Goal: Task Accomplishment & Management: Manage account settings

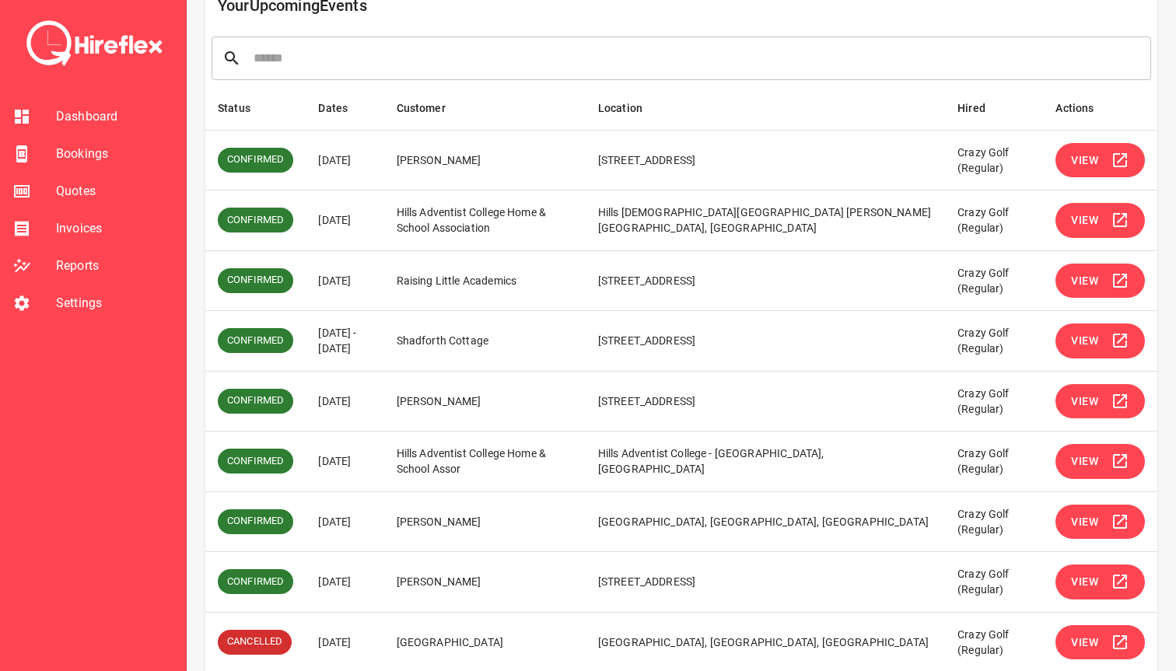
scroll to position [215, 0]
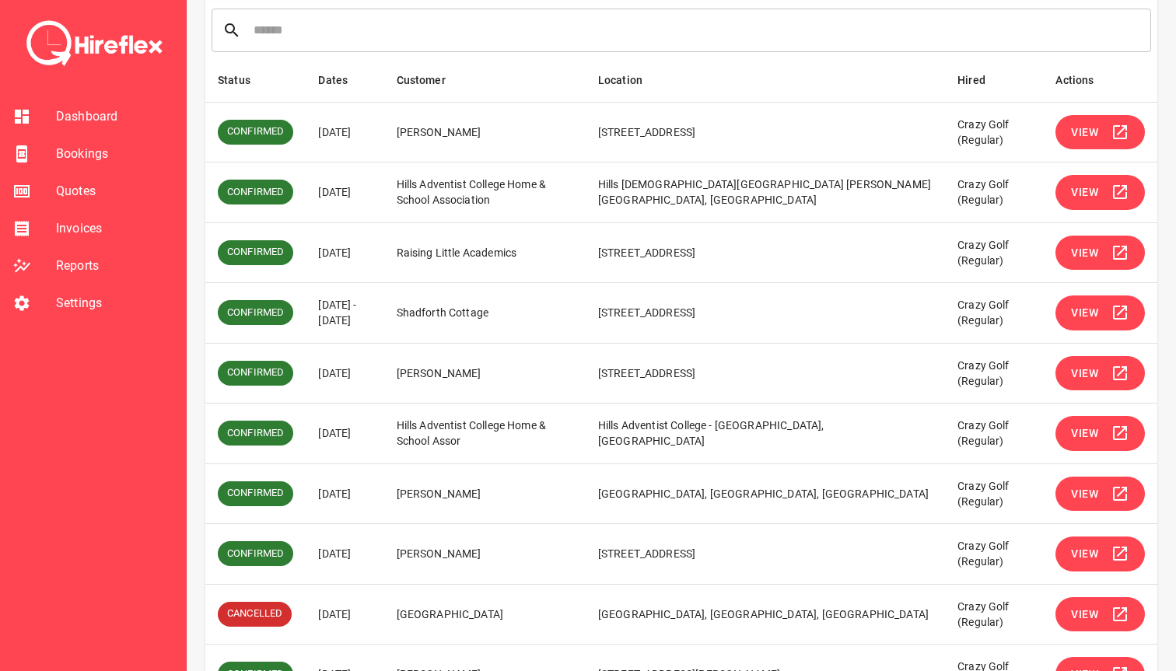
click at [481, 367] on td "[PERSON_NAME]" at bounding box center [484, 373] width 201 height 61
click at [493, 367] on td "[PERSON_NAME]" at bounding box center [484, 373] width 201 height 61
click at [479, 425] on td "Hills Adventist College Home & School Assor" at bounding box center [484, 434] width 201 height 61
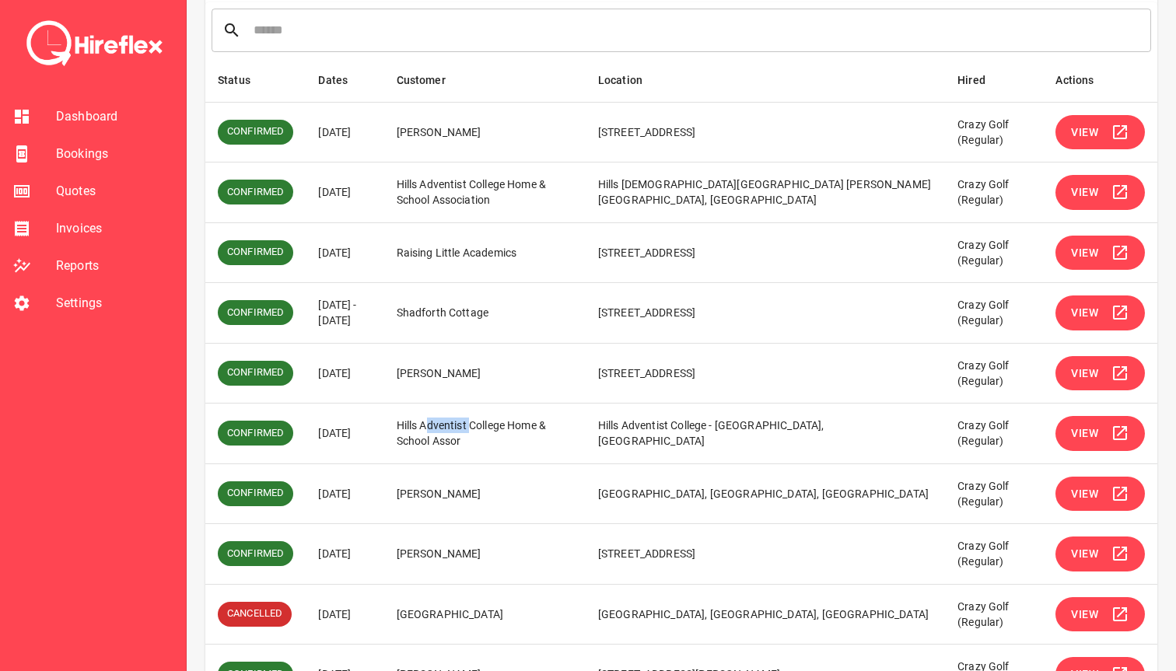
click at [479, 425] on td "Hills Adventist College Home & School Assor" at bounding box center [484, 434] width 201 height 61
click at [485, 425] on td "Hills Adventist College Home & School Assor" at bounding box center [484, 434] width 201 height 61
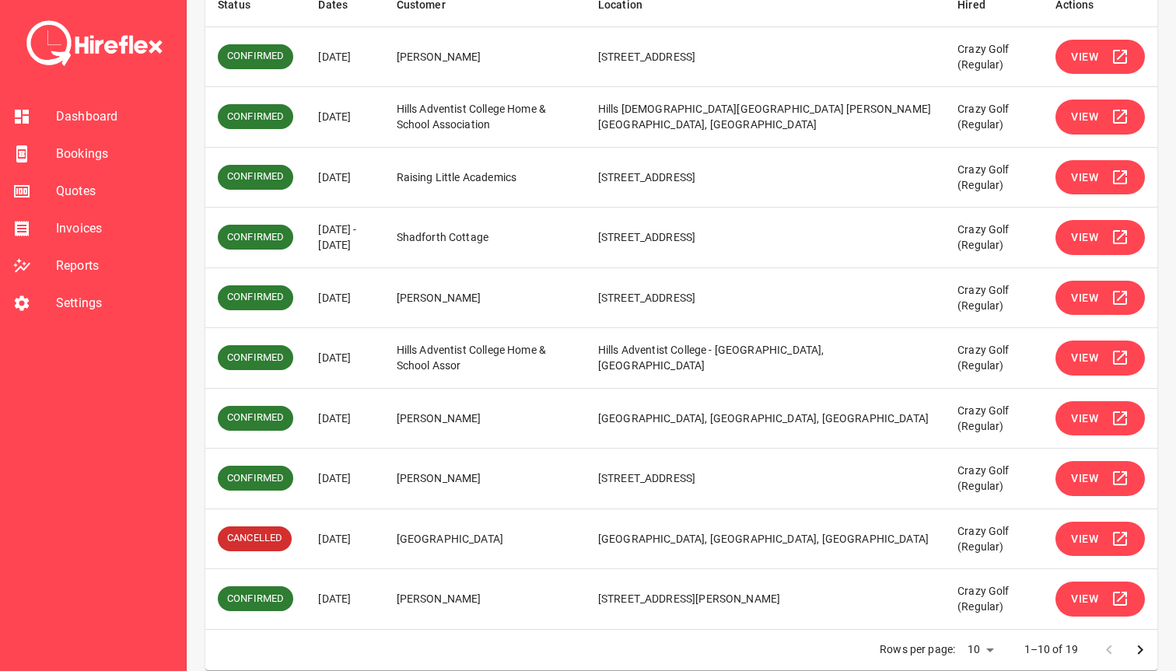
scroll to position [295, 0]
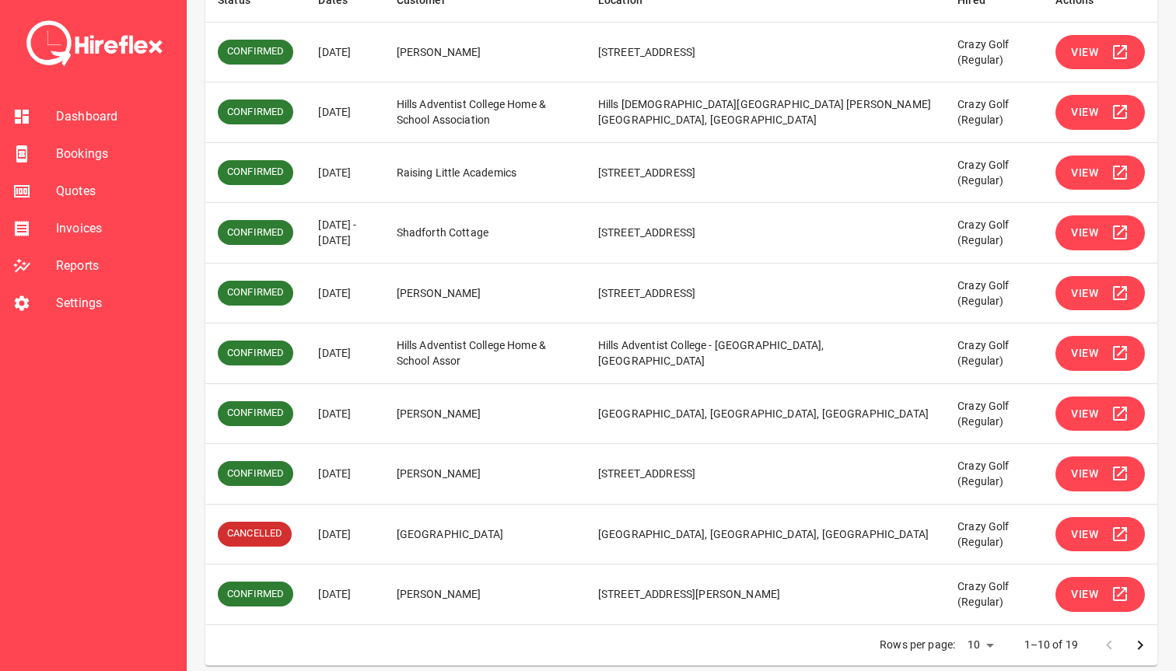
click at [488, 411] on td "[PERSON_NAME]" at bounding box center [484, 413] width 201 height 61
click at [1080, 429] on button "View" at bounding box center [1100, 414] width 89 height 35
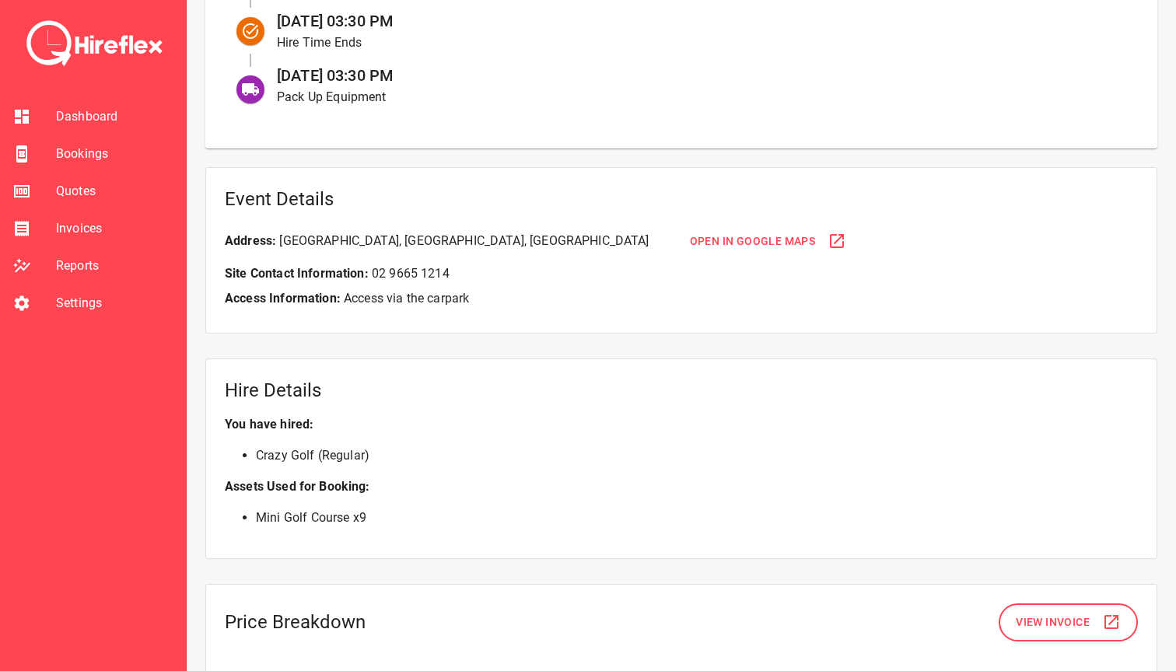
scroll to position [1033, 0]
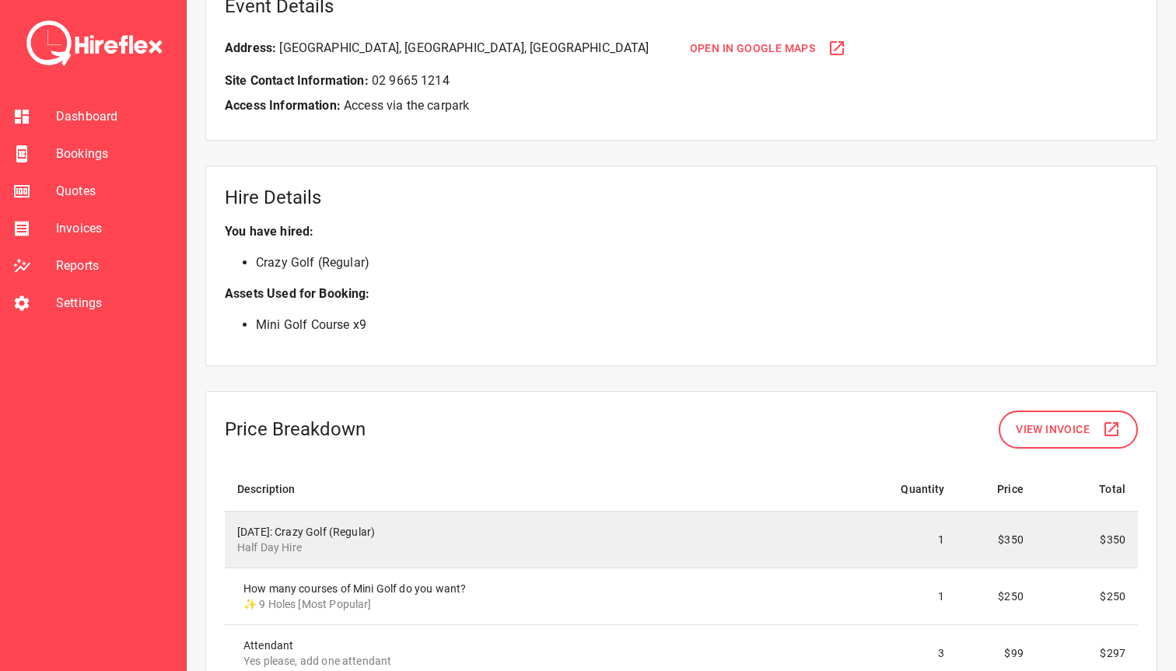
click at [690, 48] on span "Open in Google Maps" at bounding box center [753, 48] width 126 height 19
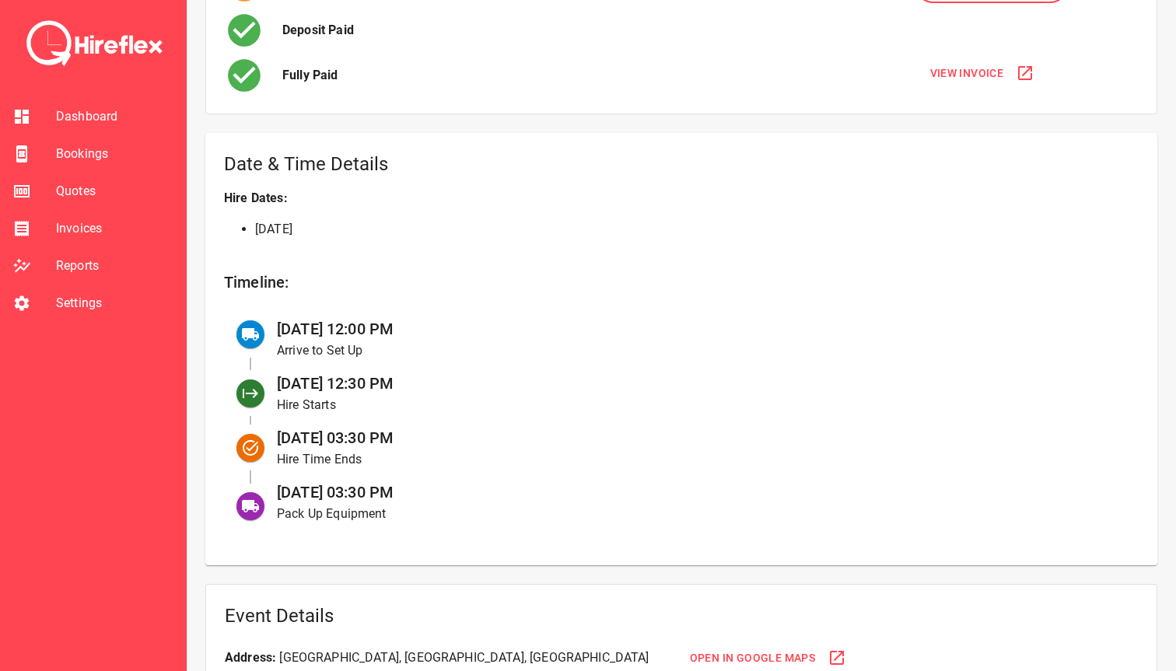
scroll to position [488, 0]
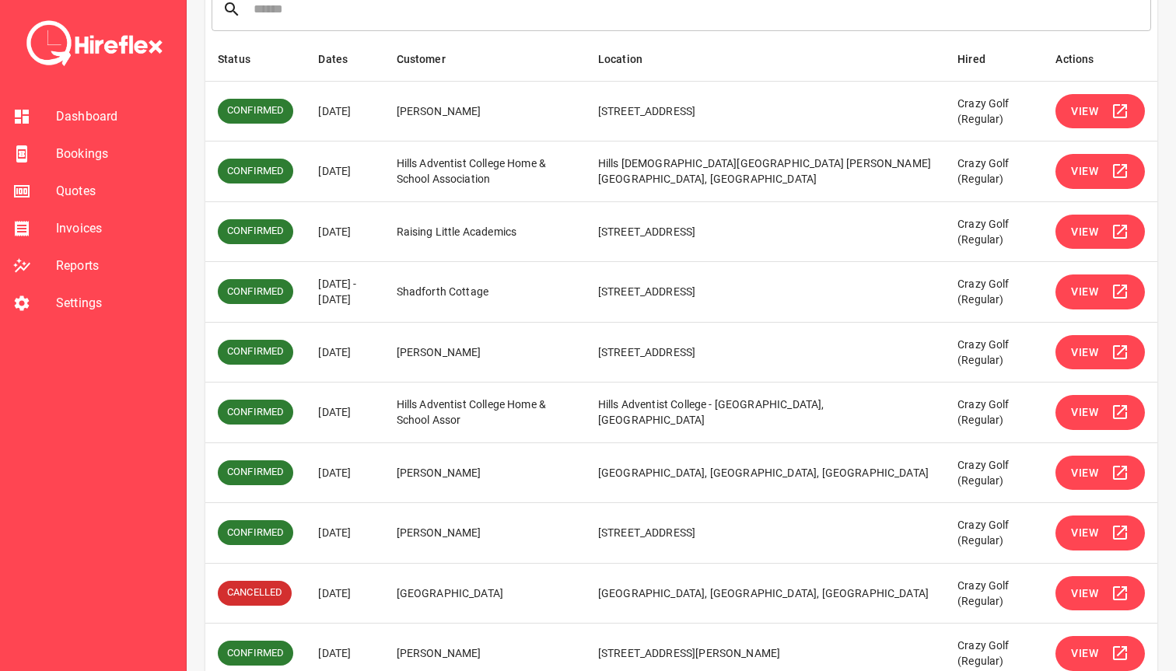
scroll to position [307, 0]
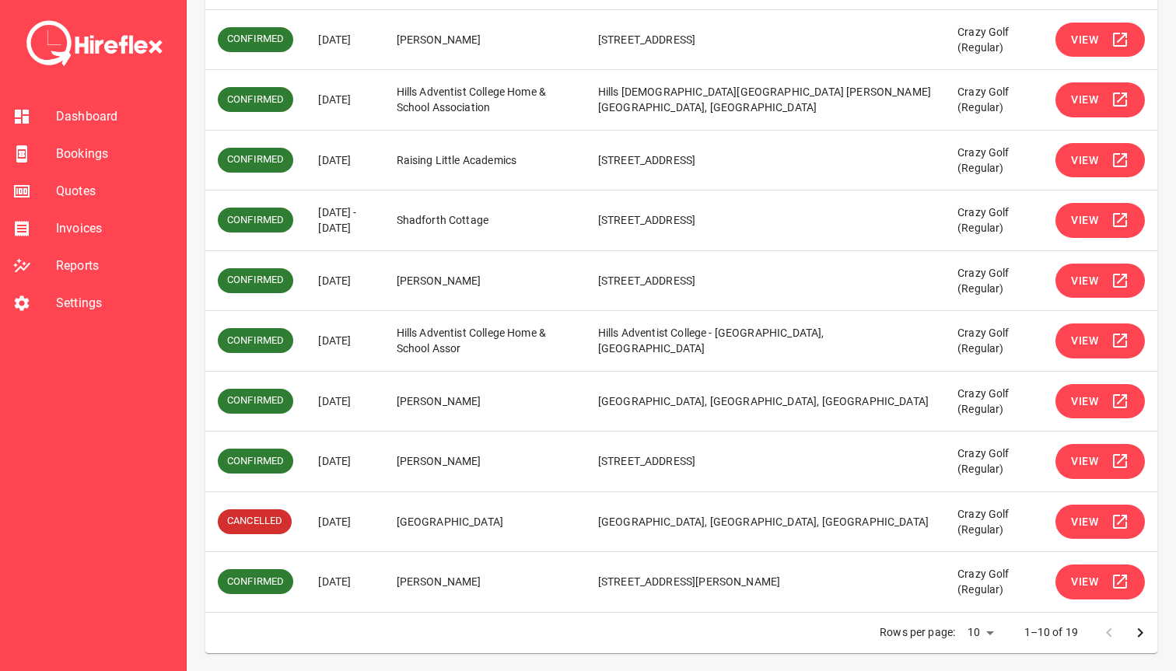
click at [1117, 461] on icon "simple table" at bounding box center [1120, 461] width 19 height 19
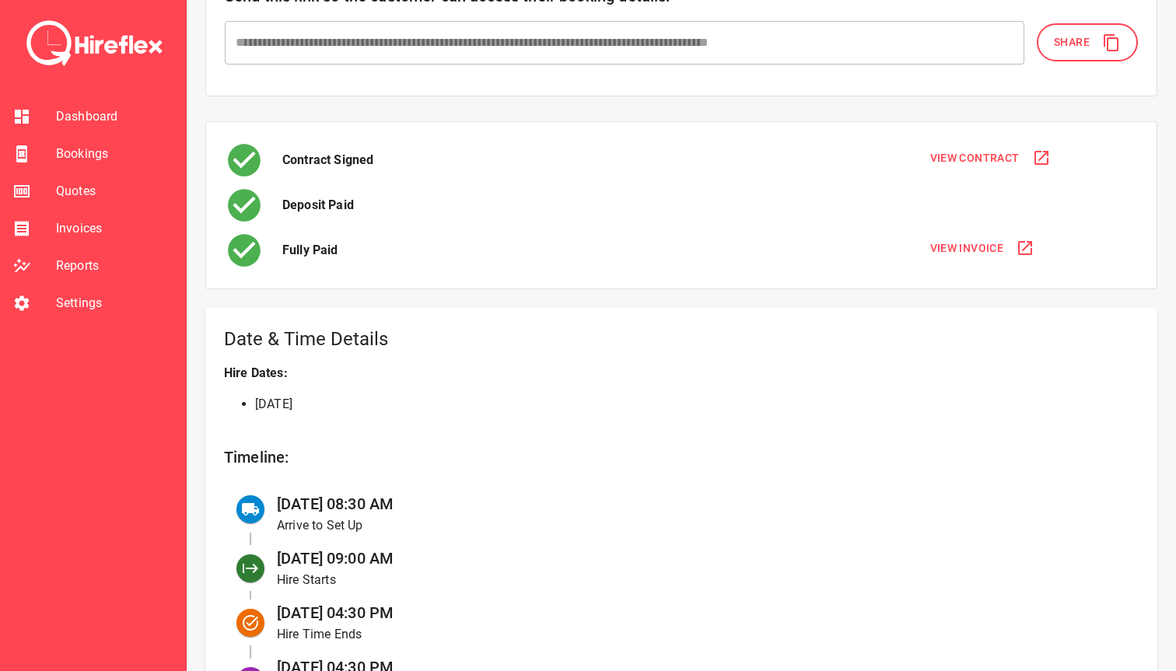
scroll to position [501, 0]
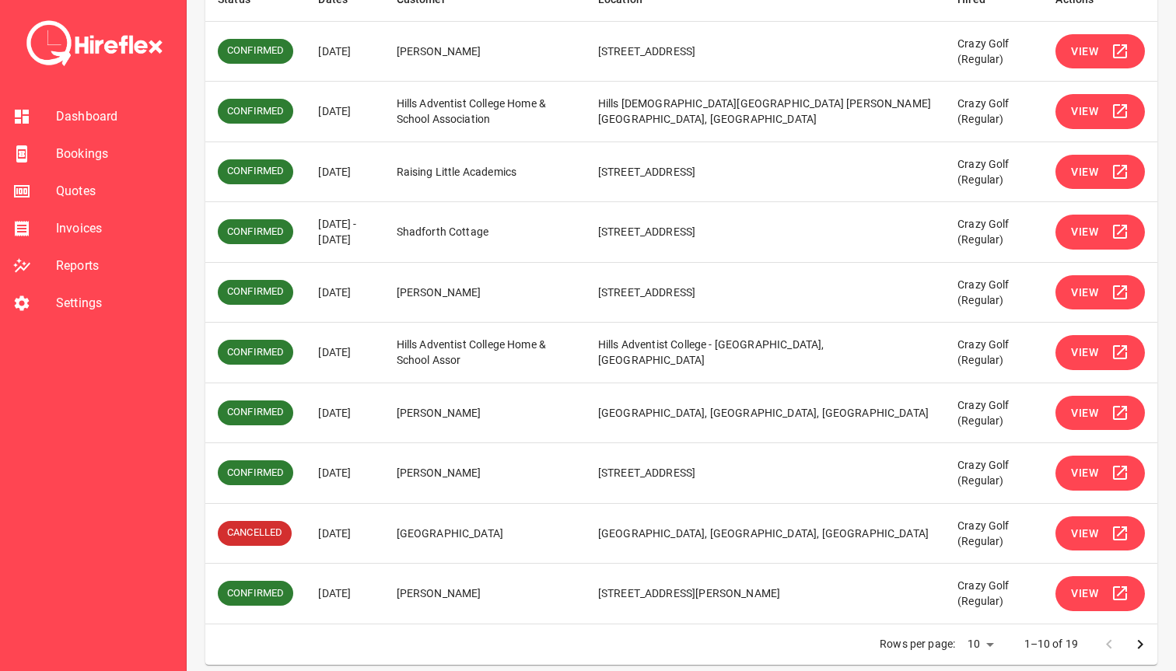
scroll to position [307, 0]
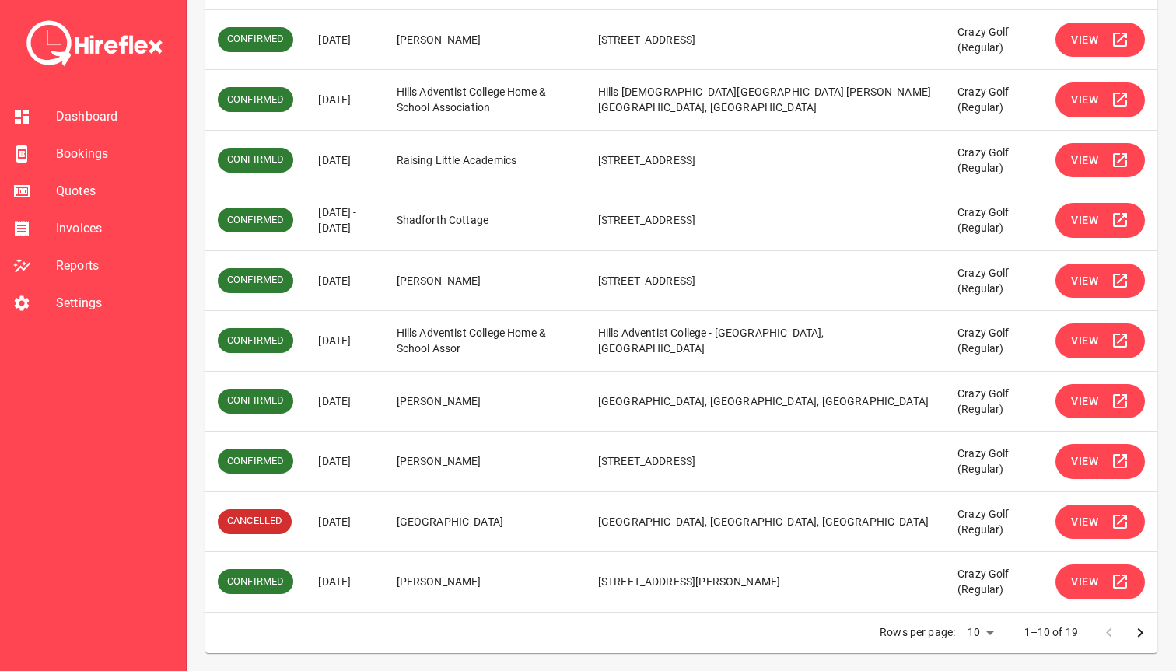
click at [1094, 397] on span "View" at bounding box center [1084, 401] width 27 height 19
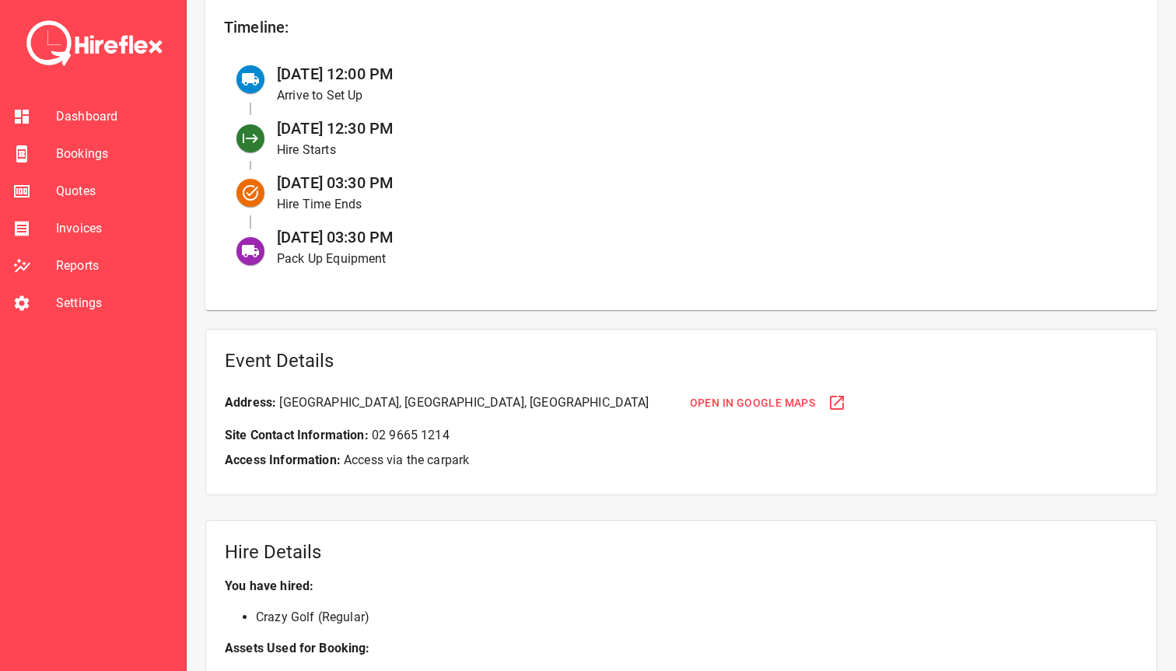
scroll to position [545, 0]
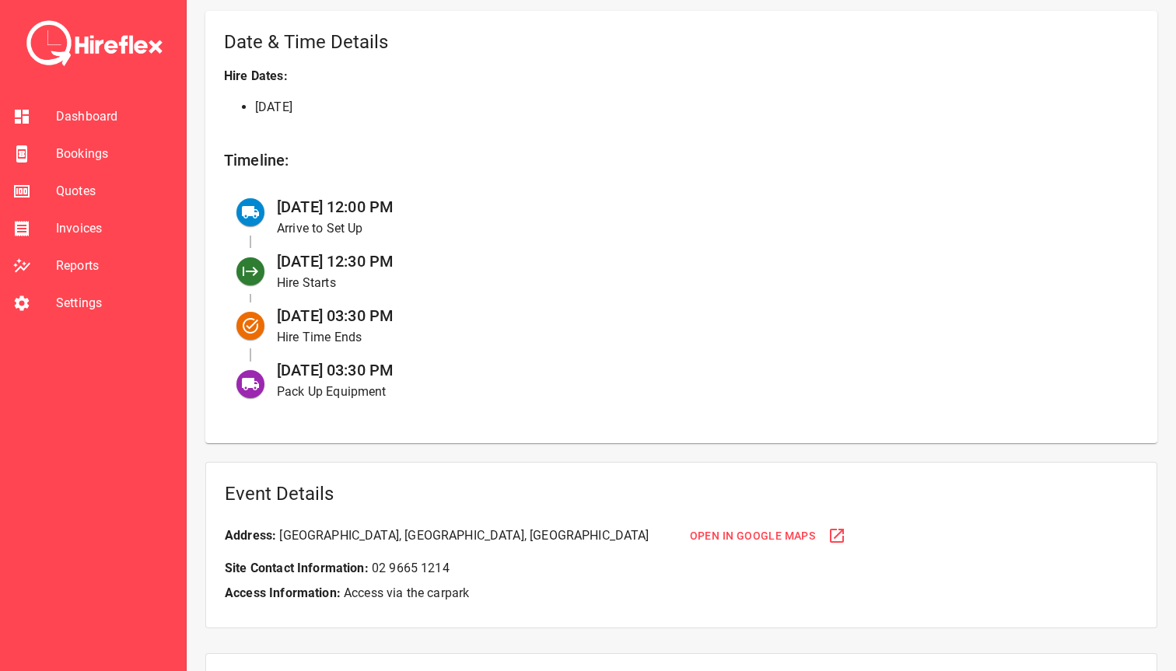
click at [360, 341] on p "Hire Time Ends" at bounding box center [695, 337] width 837 height 19
click at [363, 362] on span "[DATE] 03:30 PM" at bounding box center [335, 370] width 117 height 19
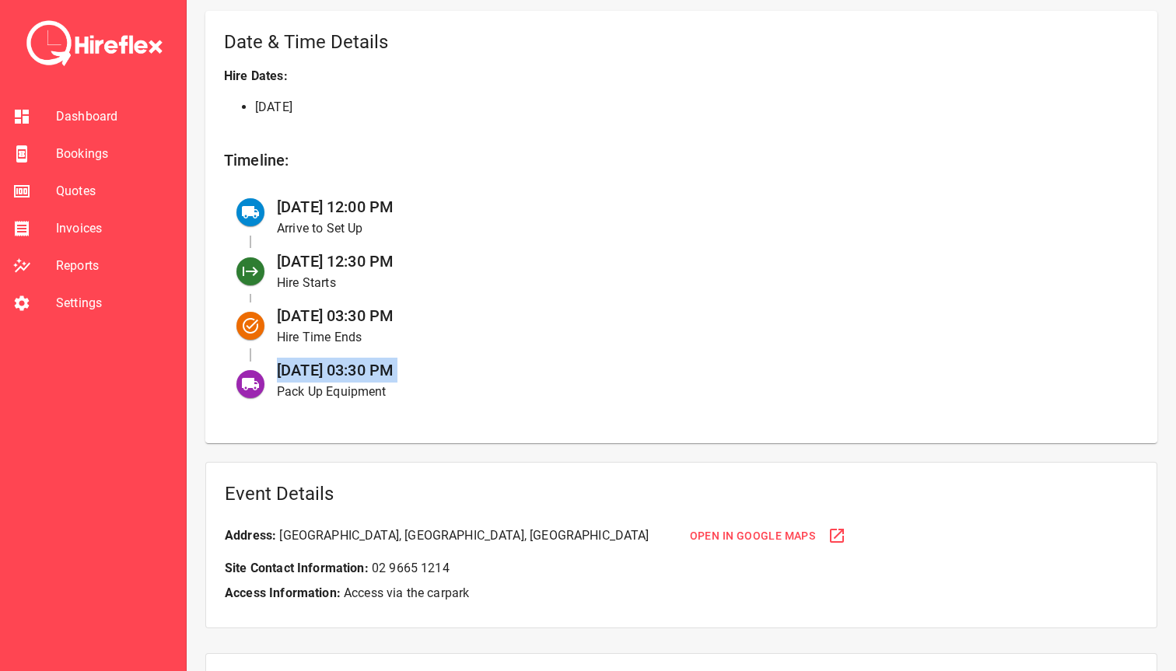
click at [363, 362] on span "[DATE] 03:30 PM" at bounding box center [335, 370] width 117 height 19
click at [390, 362] on span "[DATE] 03:30 PM" at bounding box center [335, 370] width 117 height 19
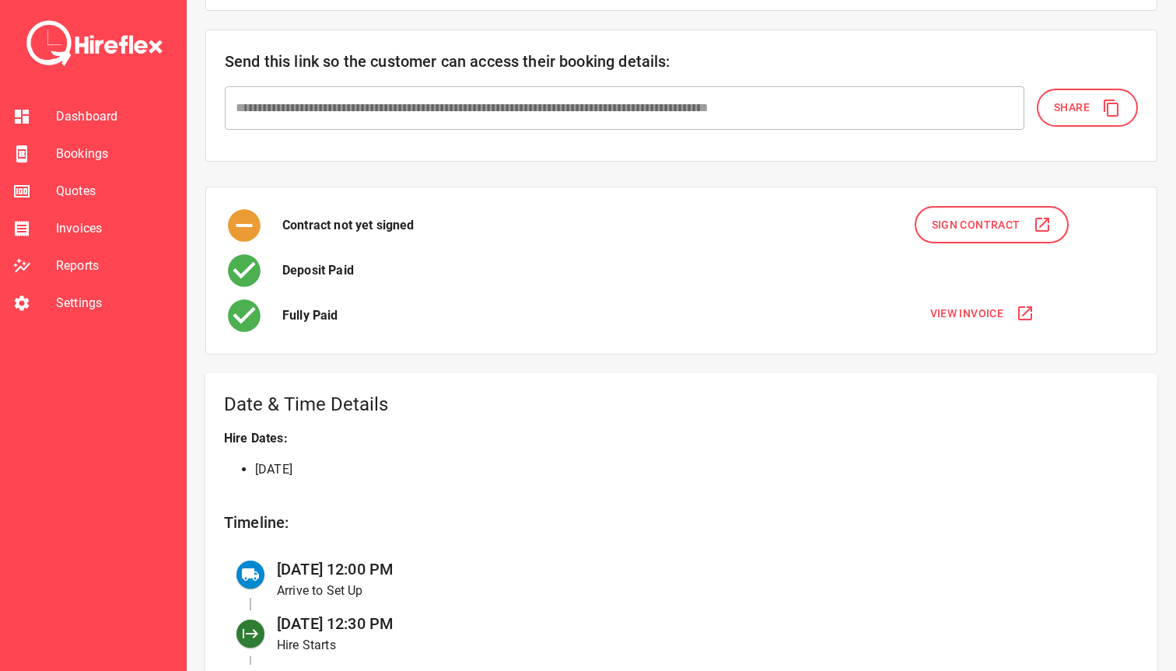
scroll to position [471, 0]
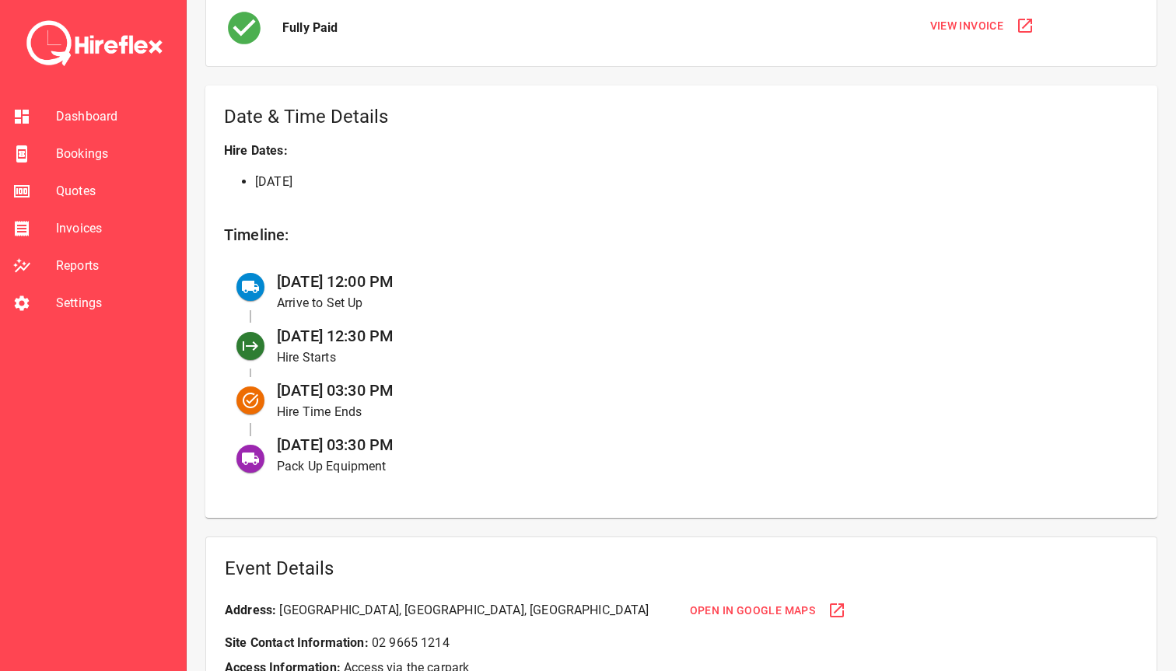
drag, startPoint x: 346, startPoint y: 442, endPoint x: 413, endPoint y: 440, distance: 66.9
click at [394, 441] on span "[DATE] 03:30 PM" at bounding box center [335, 445] width 117 height 19
click at [394, 440] on span "[DATE] 03:30 PM" at bounding box center [335, 445] width 117 height 19
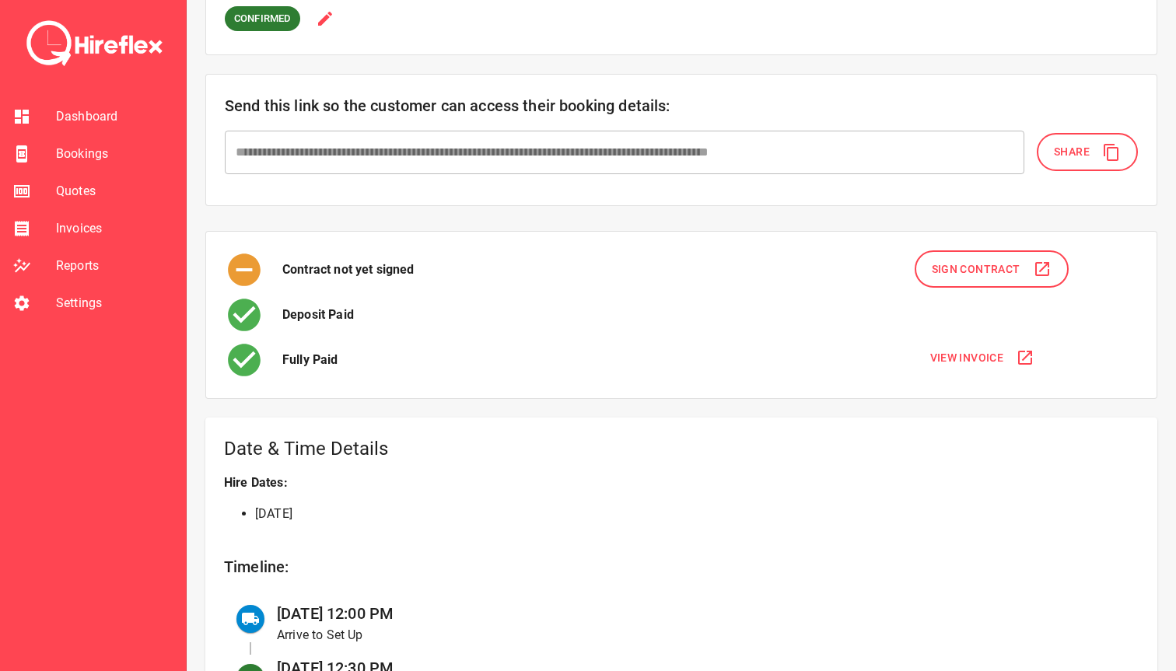
scroll to position [0, 0]
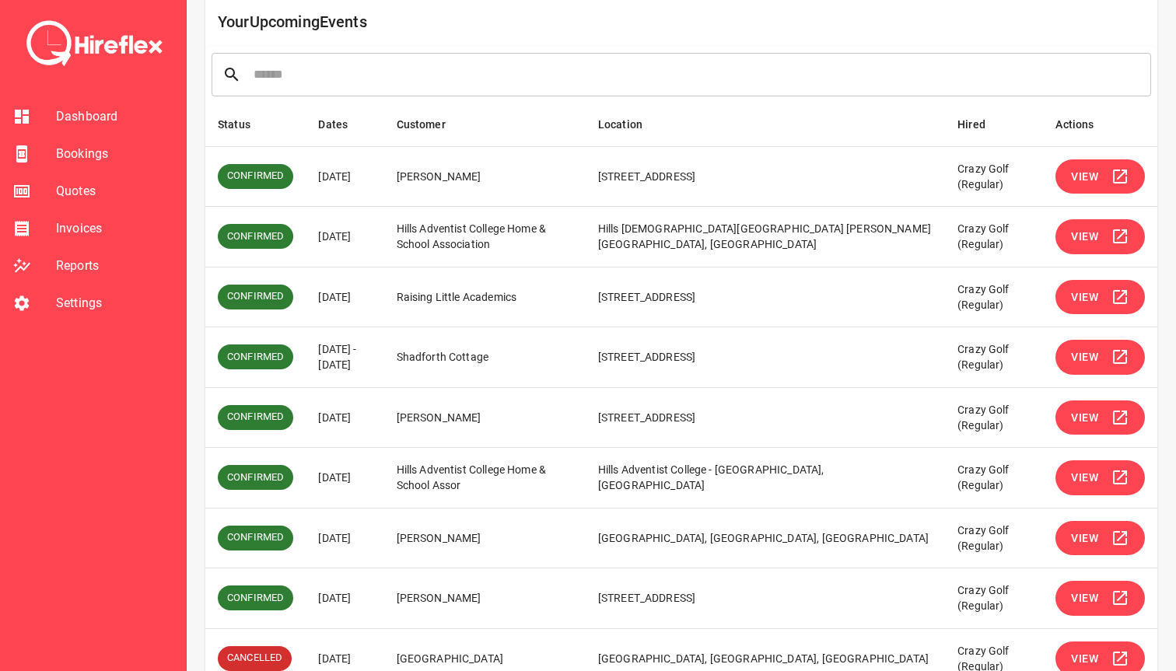
scroll to position [205, 0]
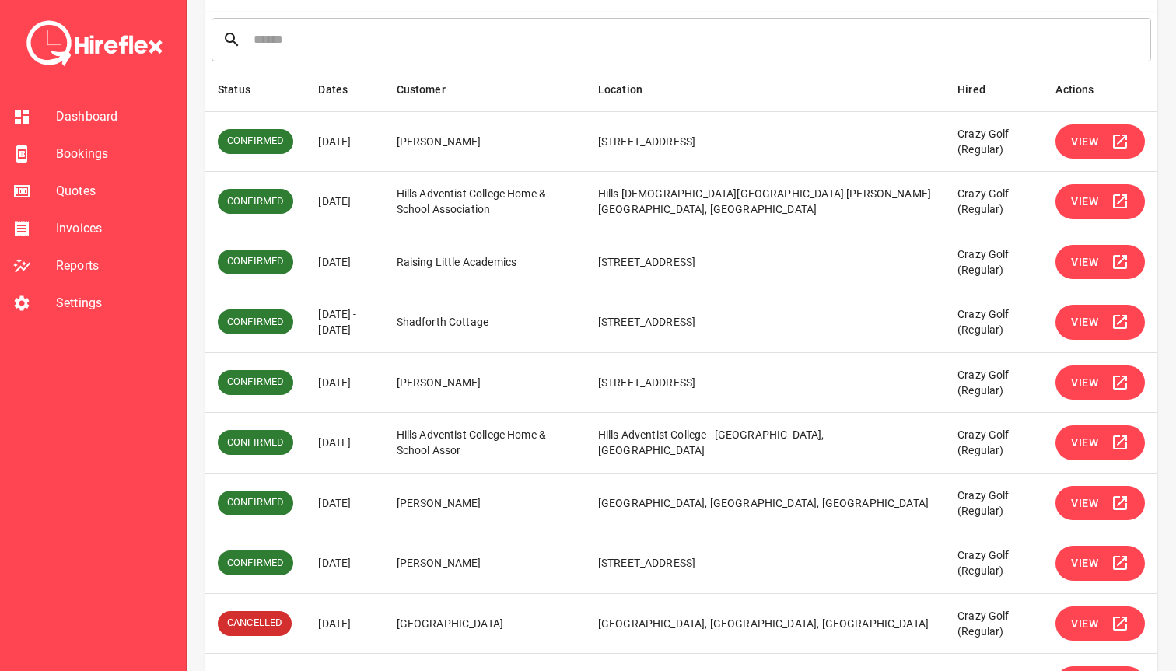
click at [1076, 551] on button "View" at bounding box center [1100, 563] width 89 height 35
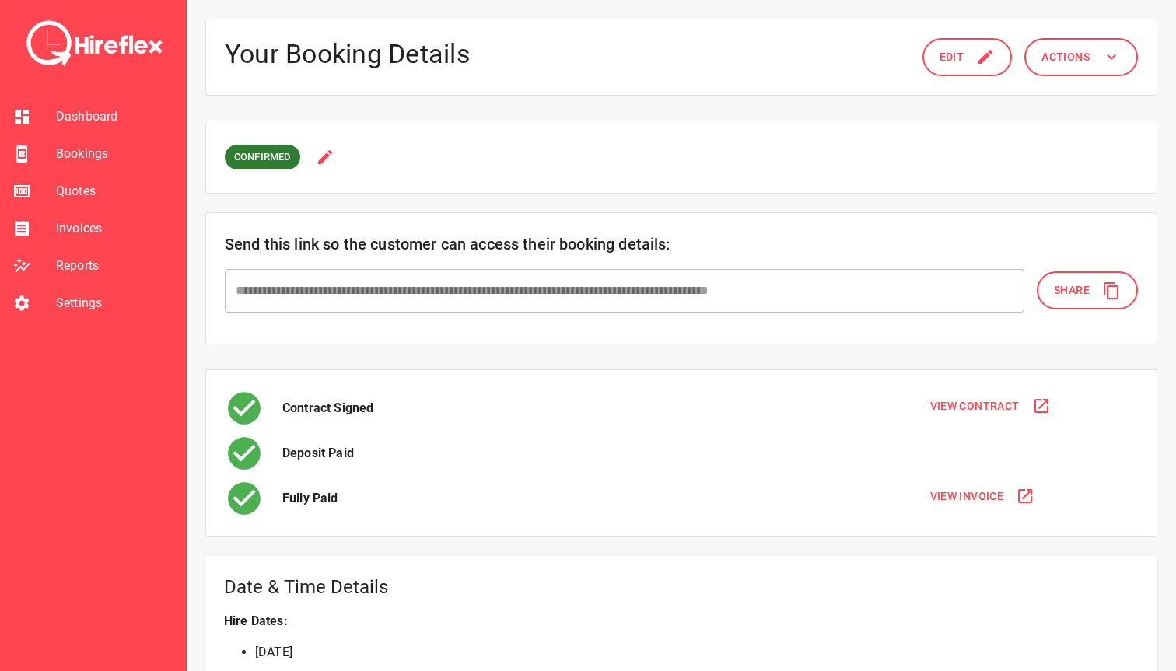
click at [980, 51] on icon at bounding box center [985, 56] width 19 height 19
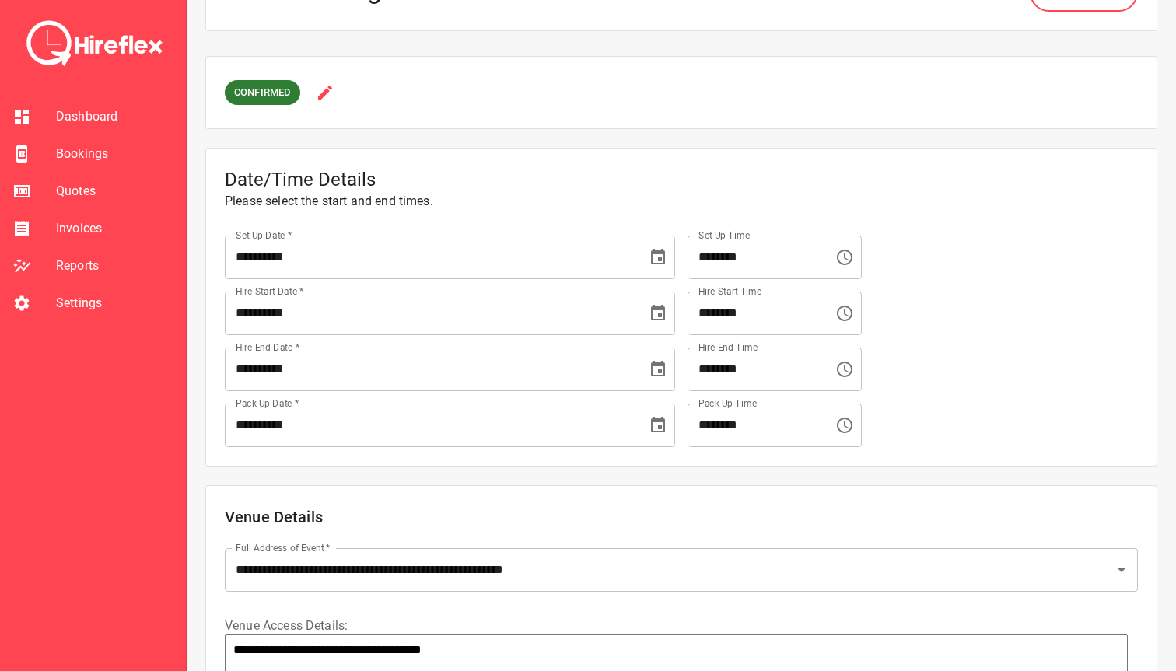
scroll to position [81, 0]
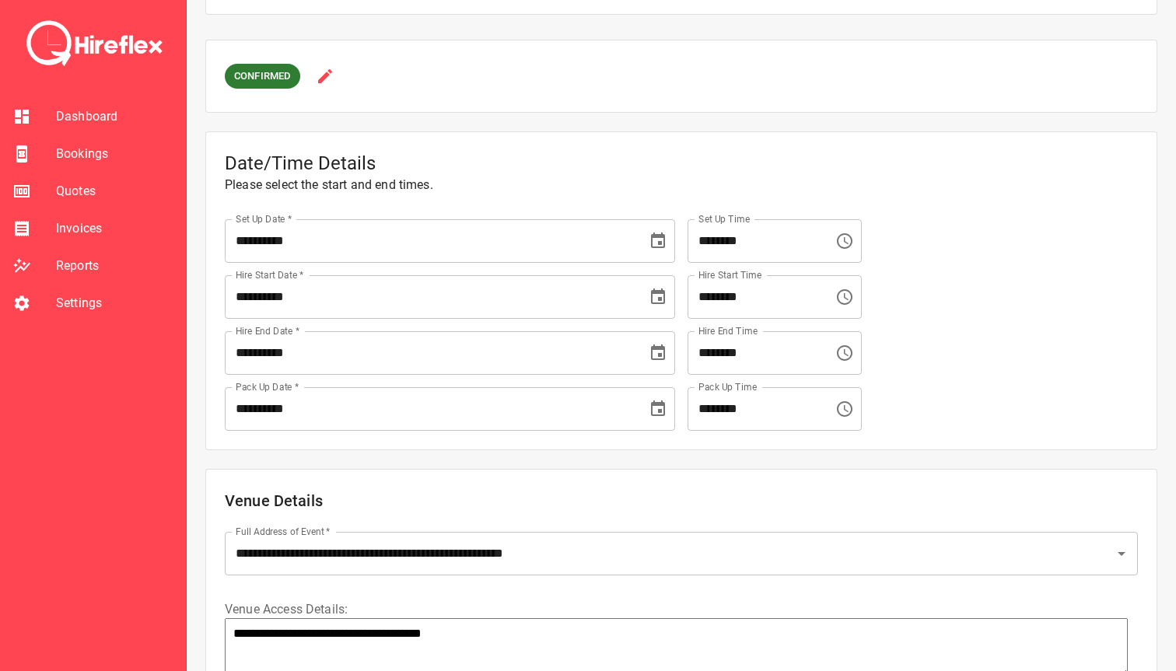
click at [709, 418] on input "********" at bounding box center [755, 409] width 135 height 44
type input "********"
type textarea "*"
type input "********"
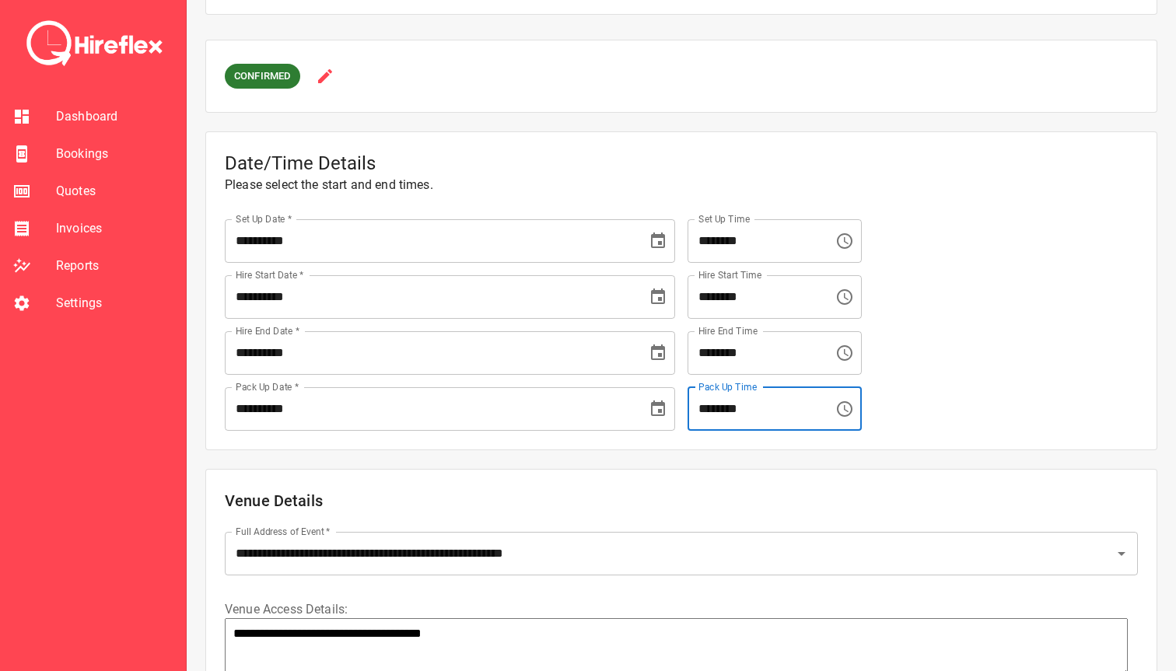
type textarea "*"
type input "********"
click at [961, 389] on div "Pack Up Time ******** Pack Up Time" at bounding box center [909, 406] width 457 height 50
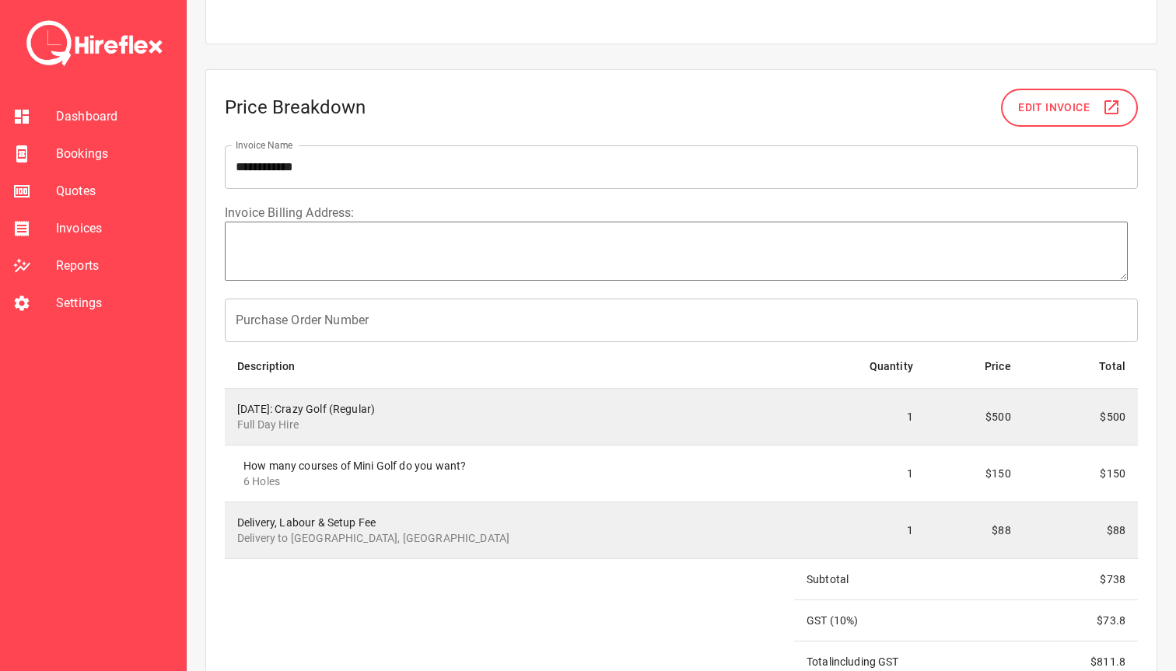
scroll to position [2261, 0]
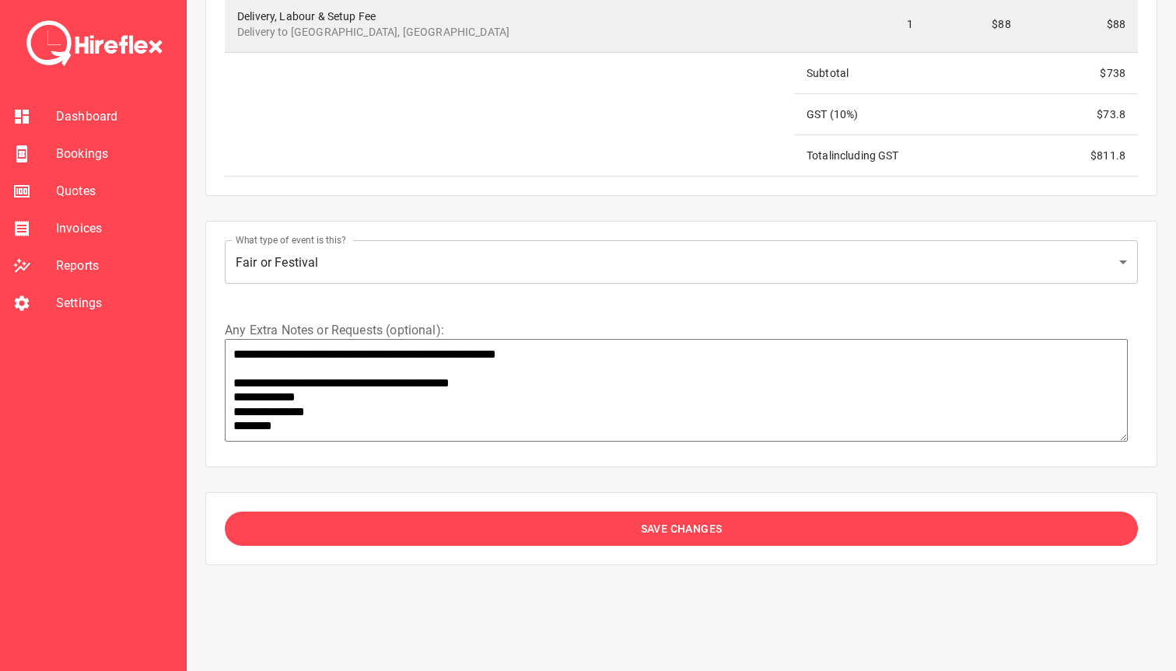
click at [591, 536] on button "Save Changes" at bounding box center [681, 529] width 913 height 35
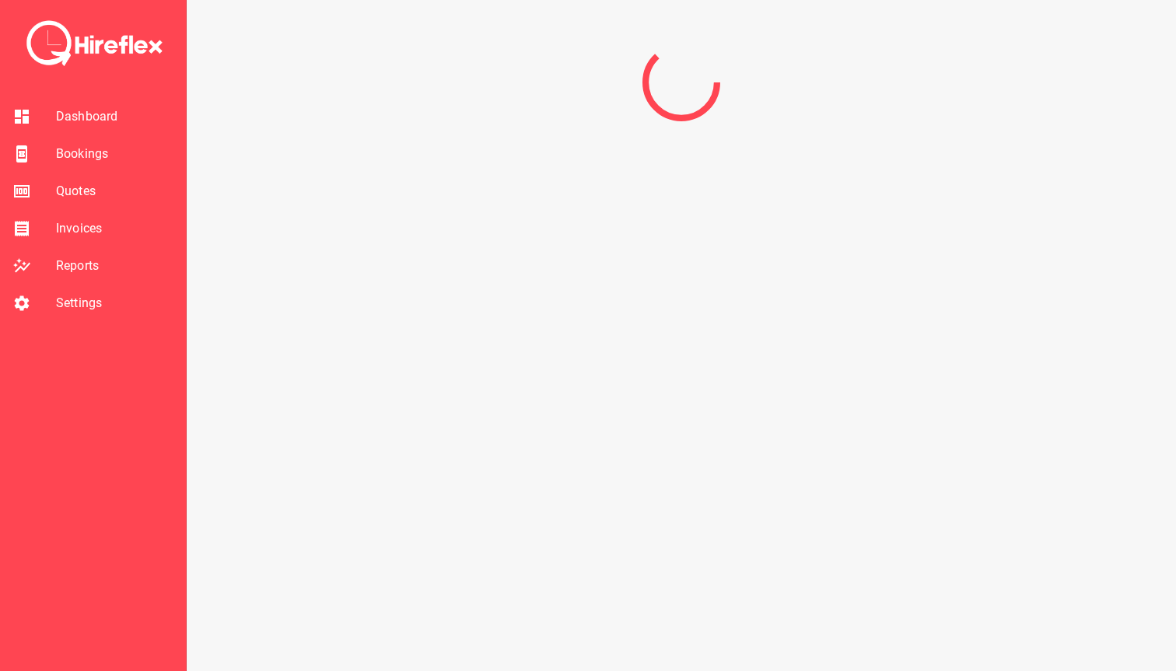
scroll to position [0, 0]
